Goal: Information Seeking & Learning: Learn about a topic

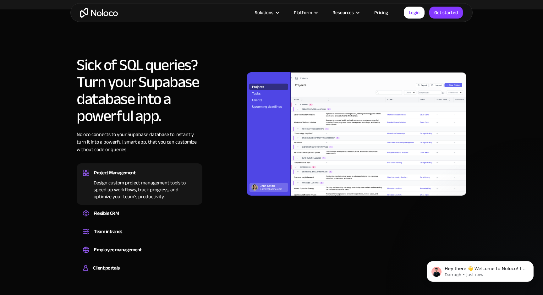
scroll to position [438, 0]
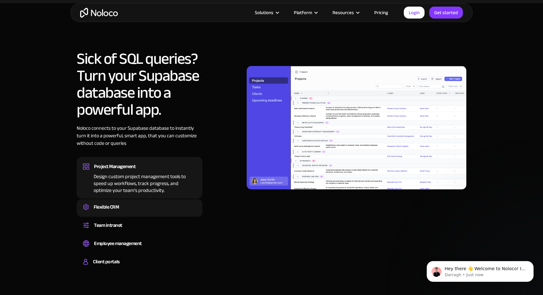
click at [164, 209] on div "Flexible CRM" at bounding box center [139, 206] width 113 height 9
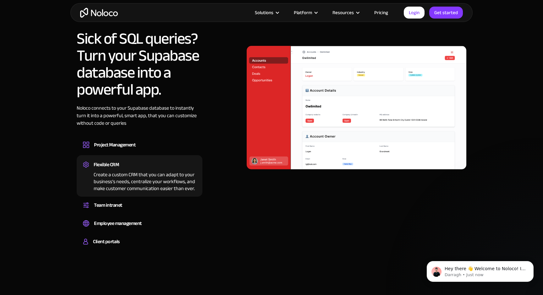
scroll to position [459, 0]
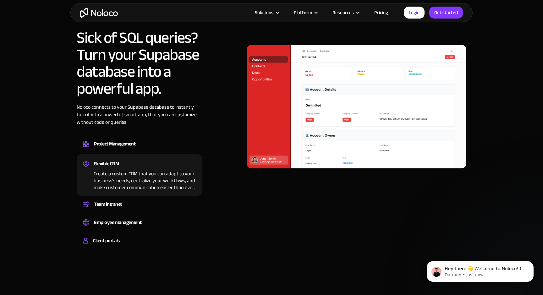
click at [164, 209] on div "Set up a central space for your team to collaborate, share information, and sta…" at bounding box center [139, 210] width 113 height 2
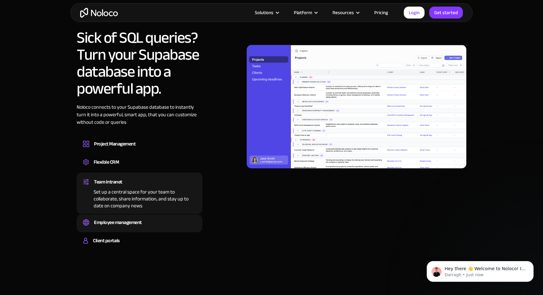
click at [151, 224] on div "Employee management" at bounding box center [139, 222] width 113 height 9
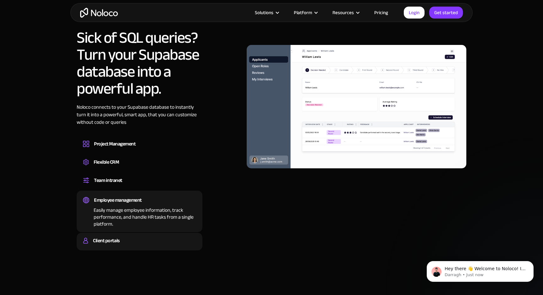
click at [150, 237] on div "Client portals" at bounding box center [139, 240] width 113 height 9
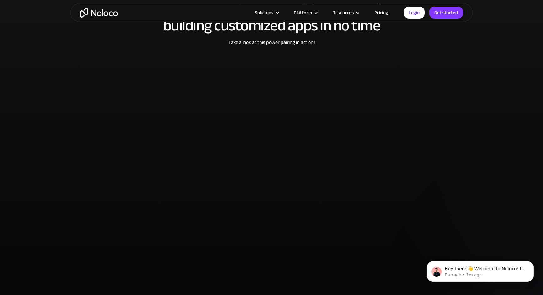
scroll to position [1274, 0]
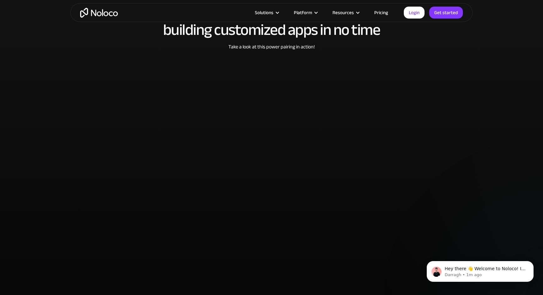
click at [477, 156] on section "Supabase + Noloco: The ultimate duo for building customized apps in no time Tak…" at bounding box center [271, 137] width 543 height 310
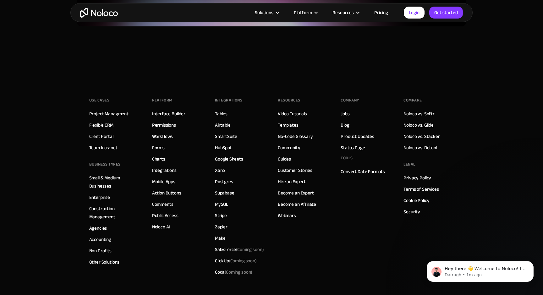
scroll to position [1700, 0]
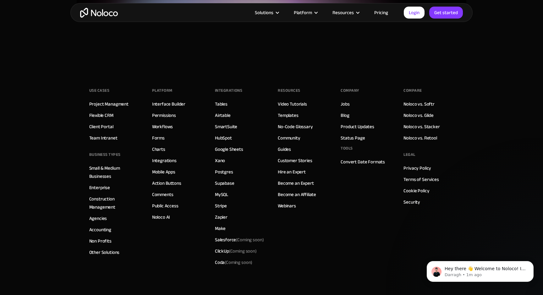
click at [383, 12] on link "Pricing" at bounding box center [381, 12] width 30 height 8
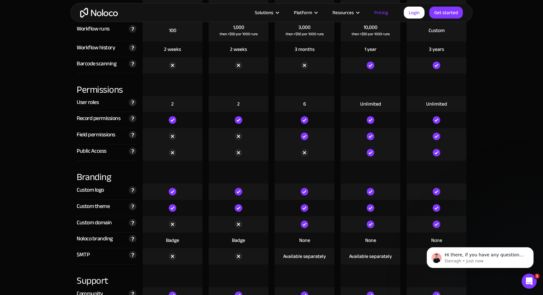
scroll to position [1288, 0]
